Goal: Information Seeking & Learning: Learn about a topic

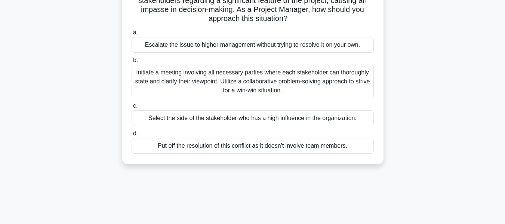
scroll to position [70, 0]
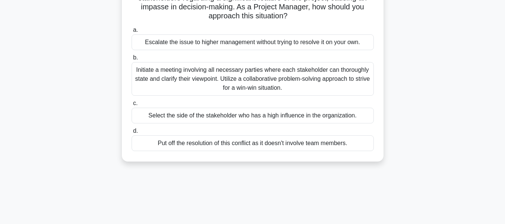
click at [168, 74] on div "Initiate a meeting involving all necessary parties where each stakeholder can t…" at bounding box center [253, 79] width 242 height 34
click at [132, 60] on input "b. Initiate a meeting involving all necessary parties where each stakeholder ca…" at bounding box center [132, 57] width 0 height 5
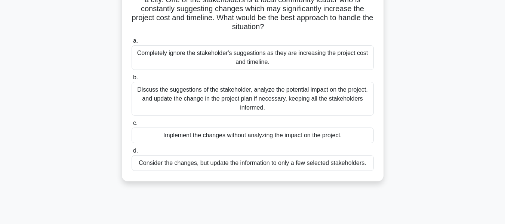
scroll to position [0, 0]
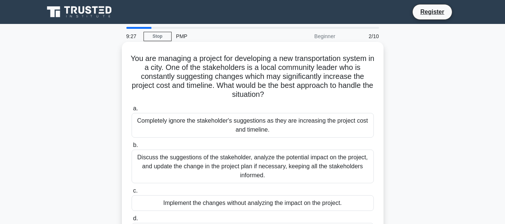
click at [316, 90] on h5 "You are managing a project for developing a new transportation system in a city…" at bounding box center [253, 77] width 244 height 46
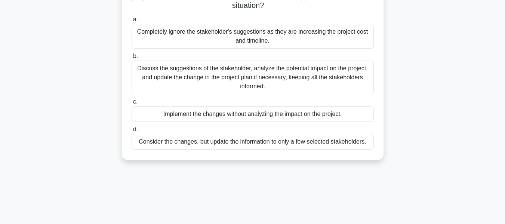
scroll to position [90, 0]
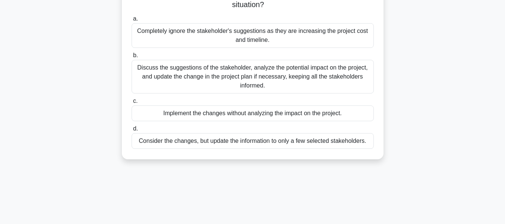
click at [315, 87] on div "Discuss the suggestions of the stakeholder, analyze the potential impact on the…" at bounding box center [253, 77] width 242 height 34
click at [132, 58] on input "b. Discuss the suggestions of the stakeholder, analyze the potential impact on …" at bounding box center [132, 55] width 0 height 5
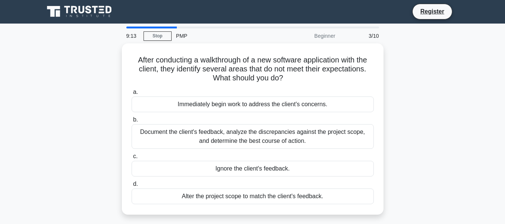
scroll to position [0, 0]
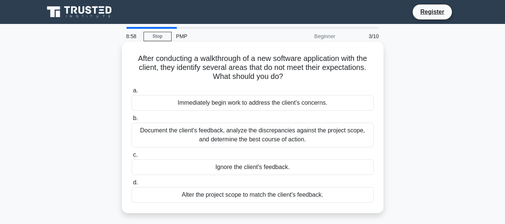
click at [265, 140] on div "Document the client's feedback, analyze the discrepancies against the project s…" at bounding box center [253, 135] width 242 height 25
click at [132, 121] on input "b. Document the client's feedback, analyze the discrepancies against the projec…" at bounding box center [132, 118] width 0 height 5
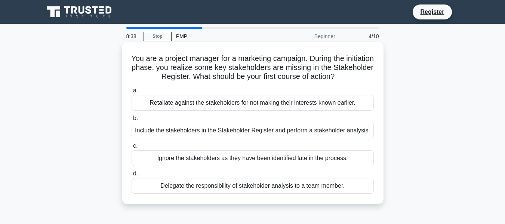
click at [273, 130] on div "Include the stakeholders in the Stakeholder Register and perform a stakeholder …" at bounding box center [253, 131] width 242 height 16
click at [132, 121] on input "b. Include the stakeholders in the Stakeholder Register and perform a stakehold…" at bounding box center [132, 118] width 0 height 5
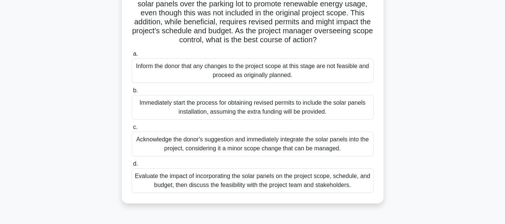
scroll to position [75, 0]
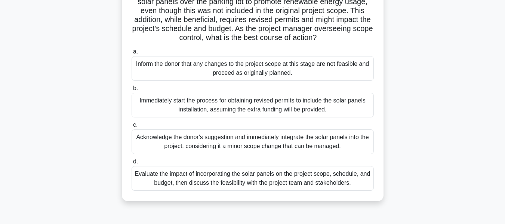
click at [241, 191] on div "Evaluate the impact of incorporating the solar panels on the project scope, sch…" at bounding box center [253, 178] width 242 height 25
click at [132, 164] on input "d. Evaluate the impact of incorporating the solar panels on the project scope, …" at bounding box center [132, 161] width 0 height 5
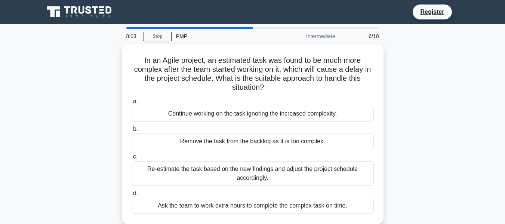
scroll to position [15, 0]
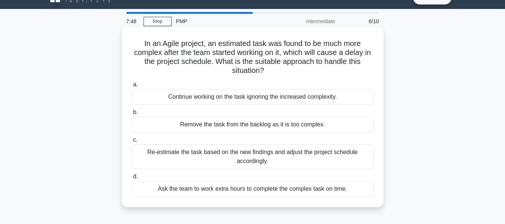
click at [218, 158] on div "Re-estimate the task based on the new findings and adjust the project schedule …" at bounding box center [253, 156] width 242 height 25
click at [132, 142] on input "c. Re-estimate the task based on the new findings and adjust the project schedu…" at bounding box center [132, 140] width 0 height 5
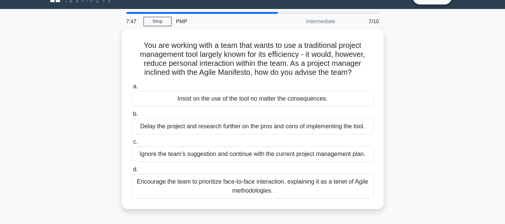
scroll to position [0, 0]
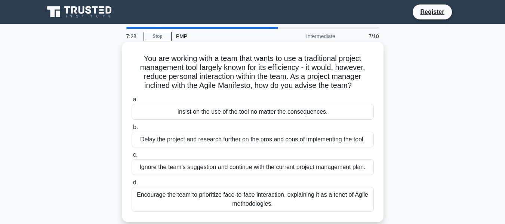
click at [177, 198] on div "Encourage the team to prioritize face-to-face interaction, explaining it as a t…" at bounding box center [253, 199] width 242 height 25
click at [132, 185] on input "d. Encourage the team to prioritize face-to-face interaction, explaining it as …" at bounding box center [132, 182] width 0 height 5
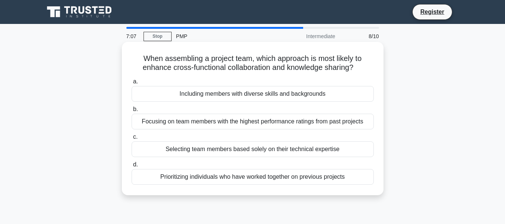
click at [233, 96] on div "Including members with diverse skills and backgrounds" at bounding box center [253, 94] width 242 height 16
click at [132, 84] on input "a. Including members with diverse skills and backgrounds" at bounding box center [132, 81] width 0 height 5
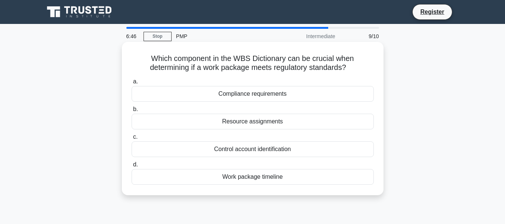
click at [237, 177] on div "Work package timeline" at bounding box center [253, 177] width 242 height 16
click at [132, 167] on input "d. Work package timeline" at bounding box center [132, 164] width 0 height 5
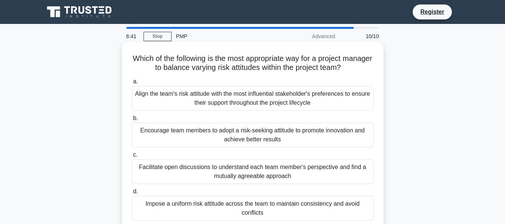
click at [382, 98] on div "Which of the following is the most appropriate way for a project manager to bal…" at bounding box center [253, 136] width 262 height 189
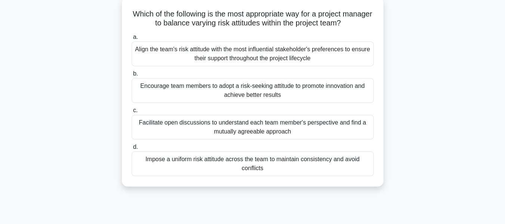
scroll to position [45, 0]
click at [222, 132] on div "Facilitate open discussions to understand each team member's perspective and fi…" at bounding box center [253, 126] width 242 height 25
click at [132, 113] on input "c. Facilitate open discussions to understand each team member's perspective and…" at bounding box center [132, 110] width 0 height 5
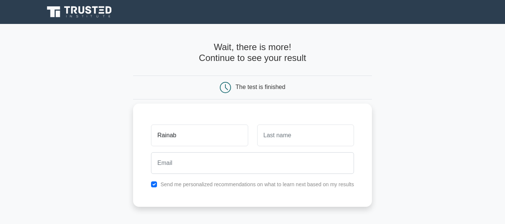
type input "Rainab"
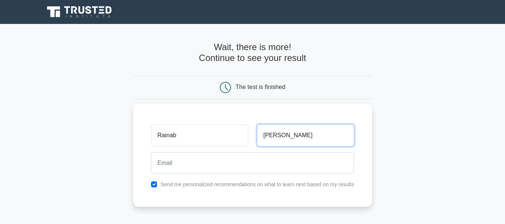
type input "Malik"
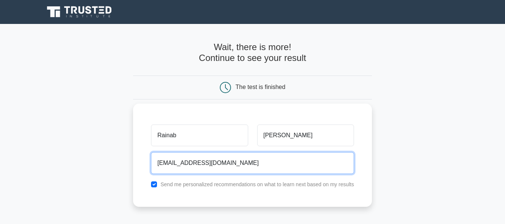
type input "rynahmalik@gmail.com"
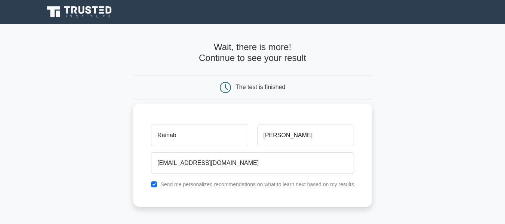
click at [291, 187] on label "Send me personalized recommendations on what to learn next based on my results" at bounding box center [257, 184] width 194 height 6
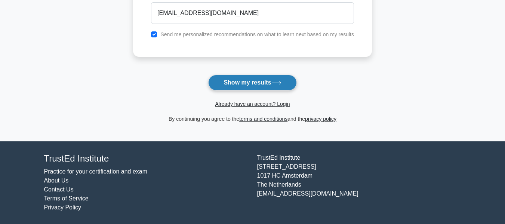
click at [238, 81] on button "Show my results" at bounding box center [252, 83] width 88 height 16
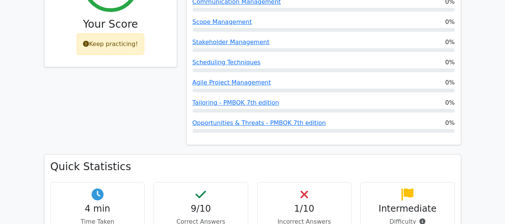
scroll to position [373, 0]
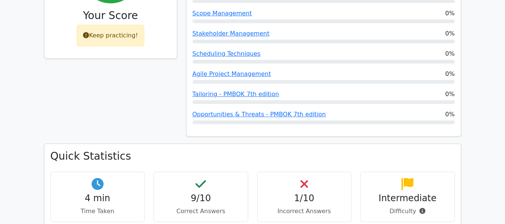
click at [306, 193] on h4 "1/10" at bounding box center [305, 198] width 82 height 11
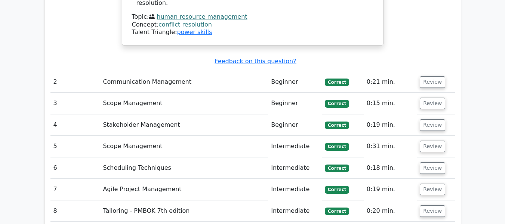
scroll to position [1012, 0]
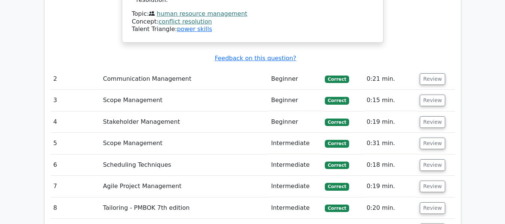
drag, startPoint x: 510, startPoint y: 76, endPoint x: 510, endPoint y: 161, distance: 85.2
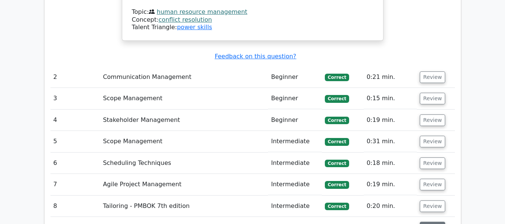
click at [429, 222] on button "Review" at bounding box center [432, 228] width 25 height 12
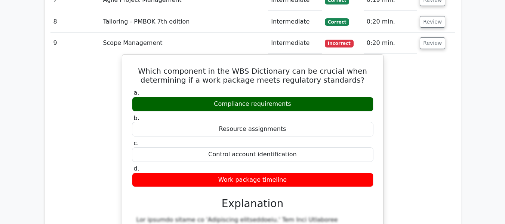
scroll to position [1185, 0]
